Goal: Ask a question: Seek information or help from site administrators or community

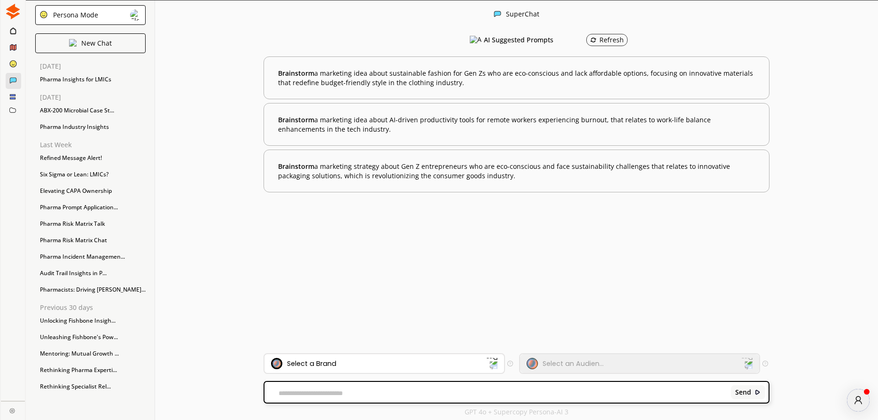
click at [69, 78] on div "Pharma Insights for LMICs" at bounding box center [90, 79] width 110 height 14
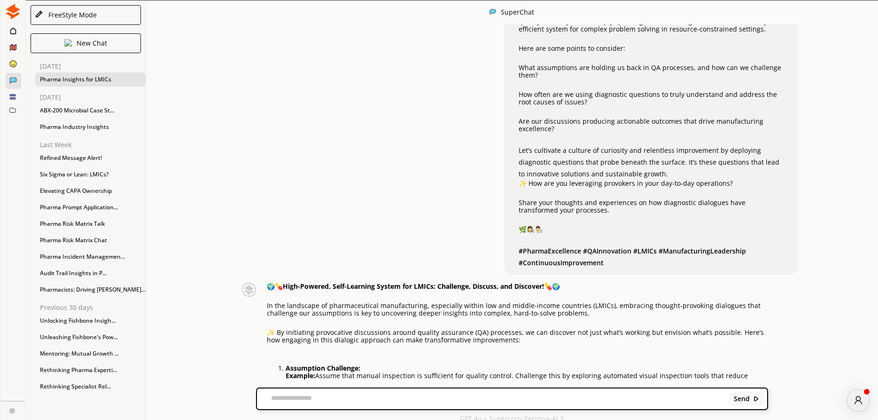
scroll to position [536, 0]
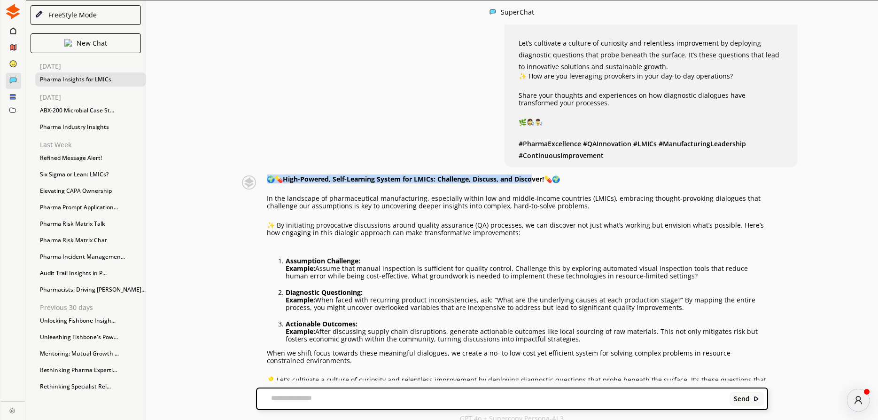
drag, startPoint x: 287, startPoint y: 164, endPoint x: 539, endPoint y: 167, distance: 252.8
click at [363, 195] on p "In the landscape of pharmaceutical manufacturing, especially within low and mid…" at bounding box center [517, 202] width 501 height 15
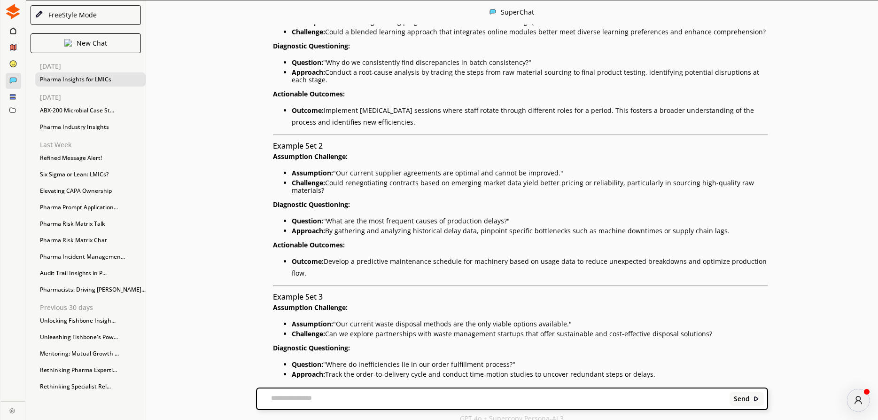
scroll to position [1038, 0]
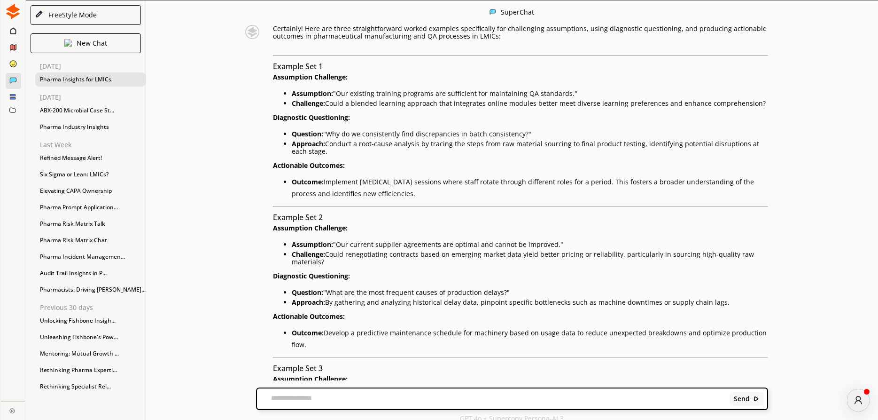
drag, startPoint x: 275, startPoint y: 44, endPoint x: 398, endPoint y: 159, distance: 167.9
click at [398, 159] on div "Certainly! Here are three straightforward worked examples specifically for chal…" at bounding box center [520, 272] width 495 height 494
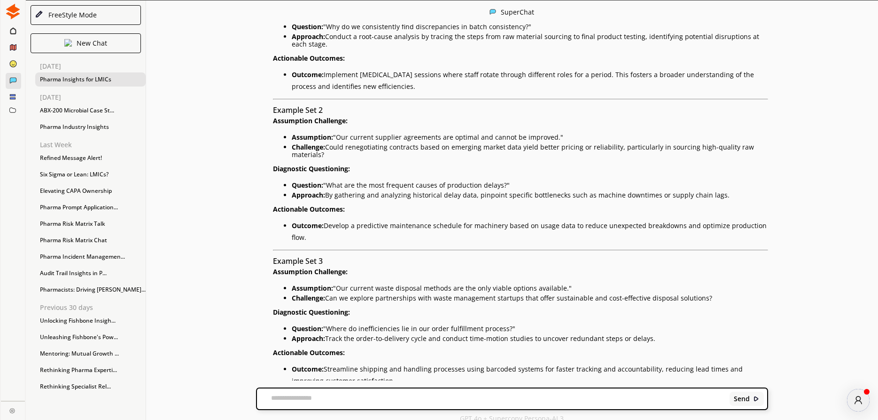
scroll to position [0, 0]
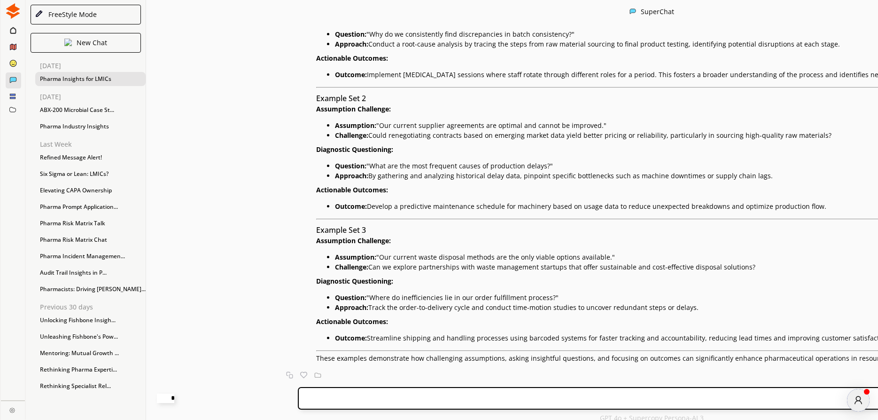
type textarea "**********"
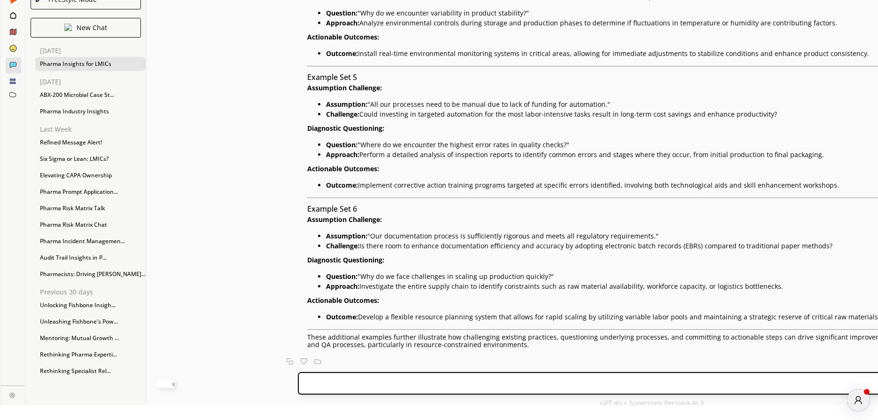
scroll to position [1690, 0]
click at [175, 383] on textarea at bounding box center [165, 384] width 17 height 8
type textarea "**********"
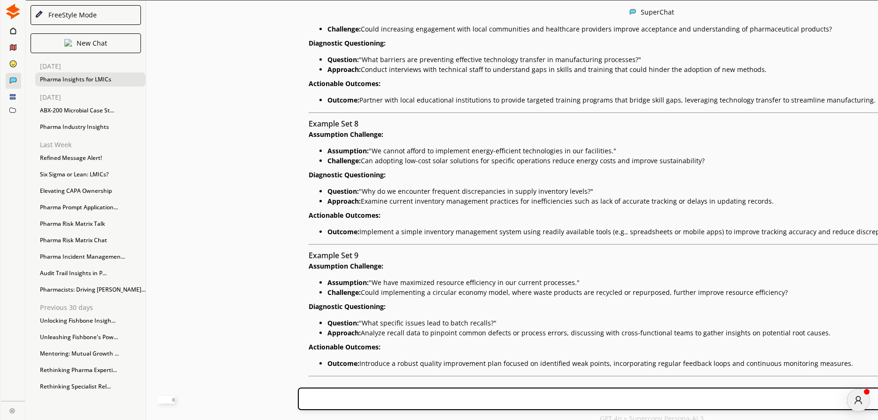
scroll to position [2113, 0]
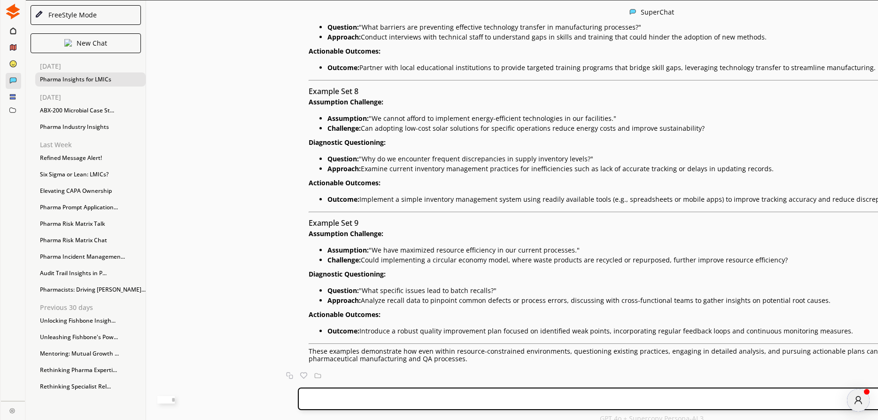
click at [315, 392] on div "Send" at bounding box center [652, 398] width 708 height 23
click at [175, 401] on textarea at bounding box center [165, 400] width 17 height 8
type textarea "**********"
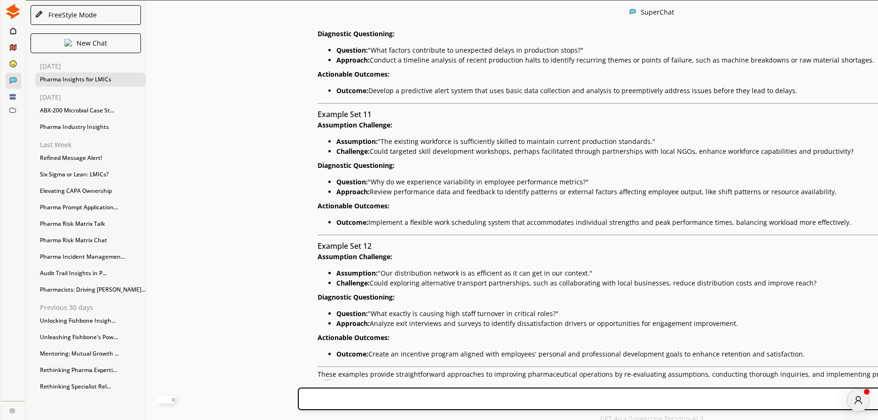
scroll to position [2598, 0]
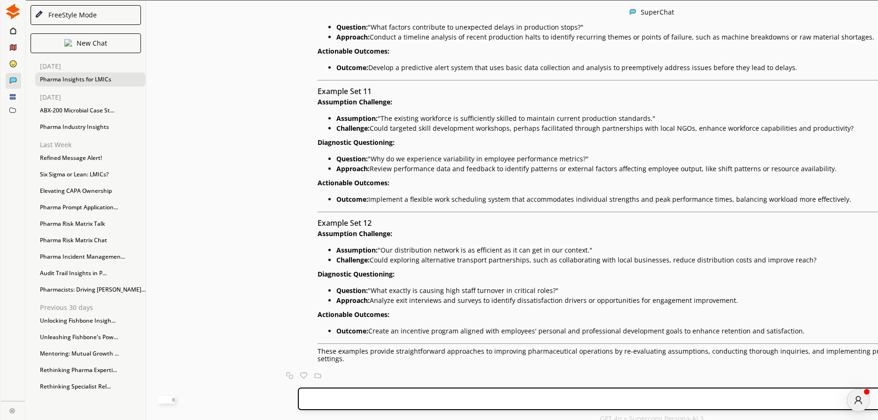
drag, startPoint x: 276, startPoint y: 90, endPoint x: 750, endPoint y: 195, distance: 485.7
click at [750, 195] on div "Absolutely! Here are three more sets of simple, easy-to-understand examples des…" at bounding box center [662, 144] width 688 height 437
copy div "Example Set 10 Assumption Challenge: Assumption: "Our communication with suppli…"
click at [481, 132] on p "Challenge: Could targeted skill development workshops, perhaps facilitated thro…" at bounding box center [671, 129] width 670 height 8
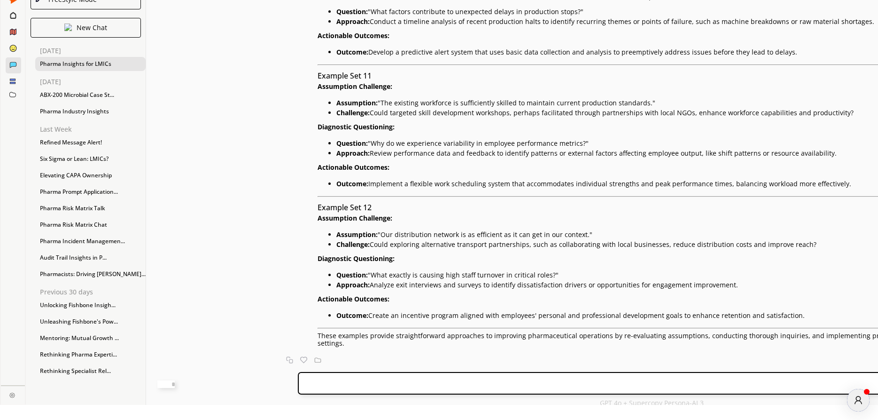
scroll to position [2681, 0]
drag, startPoint x: 277, startPoint y: 118, endPoint x: 341, endPoint y: 247, distance: 144.0
click at [341, 247] on div "Absolutely! Here are three more sets of simple, easy-to-understand examples des…" at bounding box center [662, 128] width 688 height 437
copy div "Example Set 11 Assumption Challenge: Assumption: "The existing workforce is suf…"
